Goal: Information Seeking & Learning: Learn about a topic

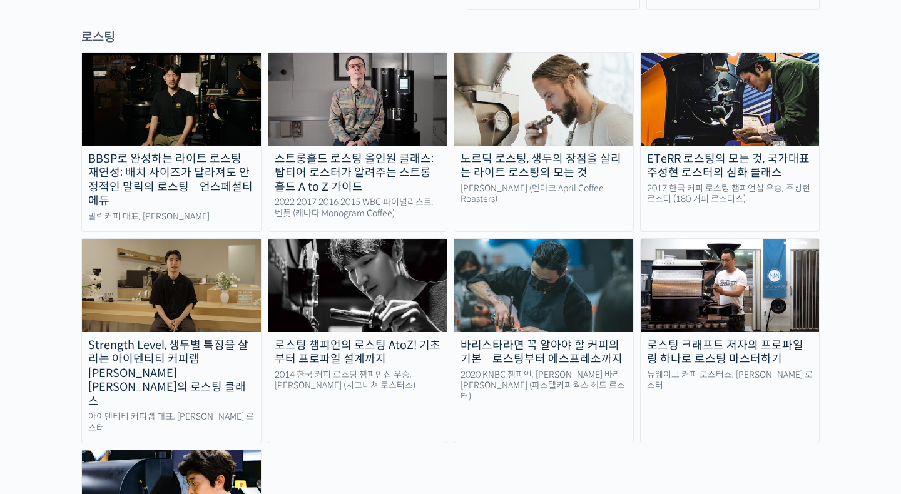
scroll to position [1139, 0]
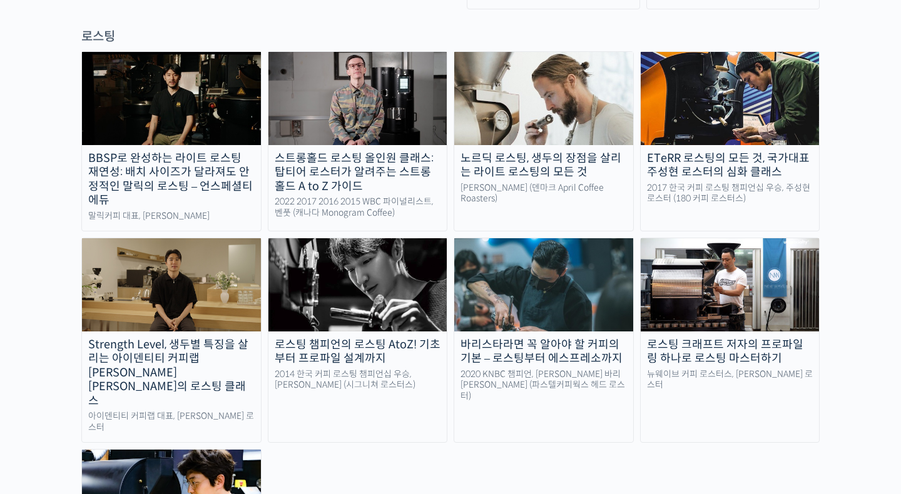
click at [675, 316] on link "로스팅 크래프트 저자의 프로파일링 하나로 로스팅 마스터하기 뉴웨이브 커피 로스터스, [PERSON_NAME] 로스터" at bounding box center [730, 340] width 180 height 205
click at [540, 369] on div "2020 KNBC 챔피언, [PERSON_NAME] 바리[PERSON_NAME] (파스텔커피웍스 헤드 로스터)" at bounding box center [543, 385] width 179 height 33
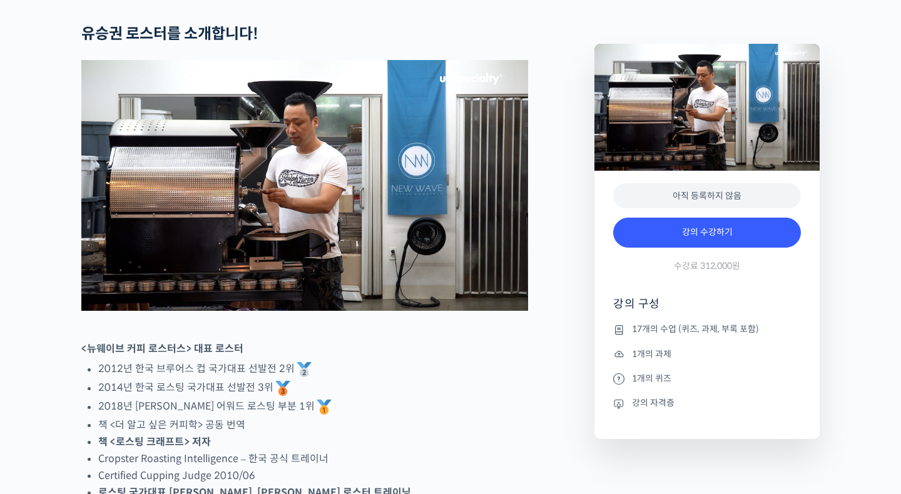
scroll to position [498, 0]
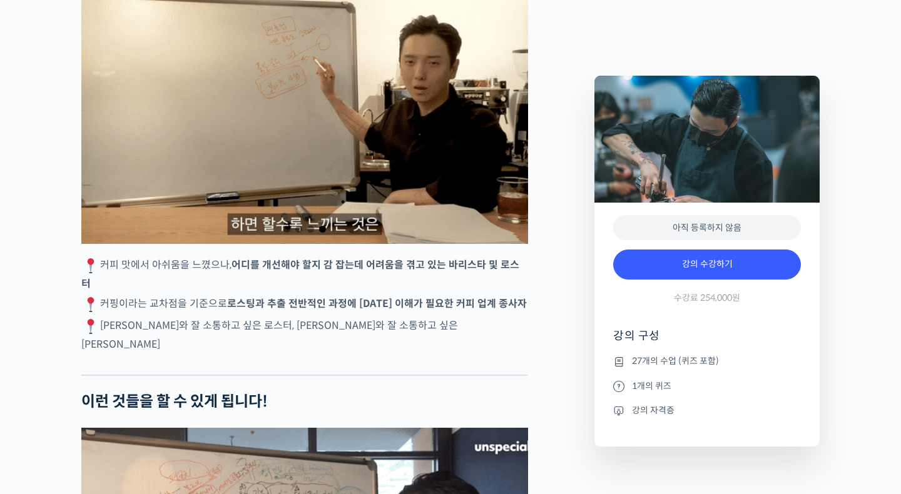
scroll to position [2360, 0]
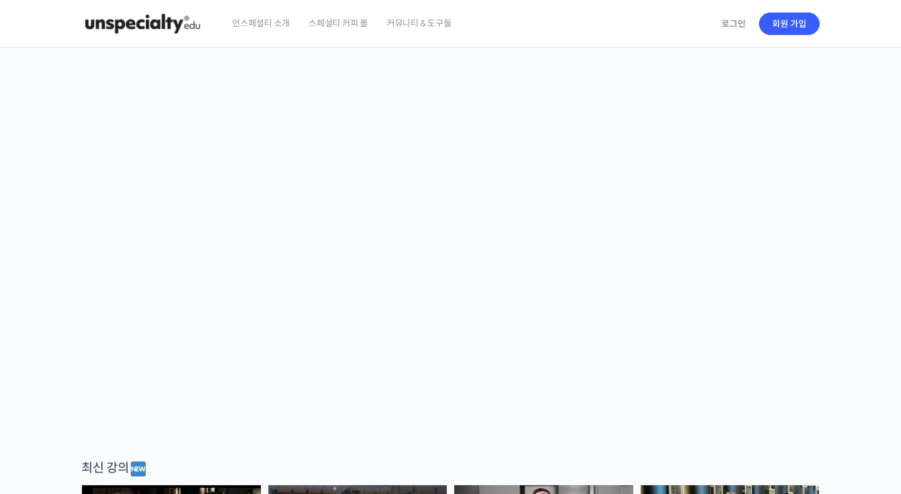
scroll to position [1139, 0]
